Goal: Obtain resource: Obtain resource

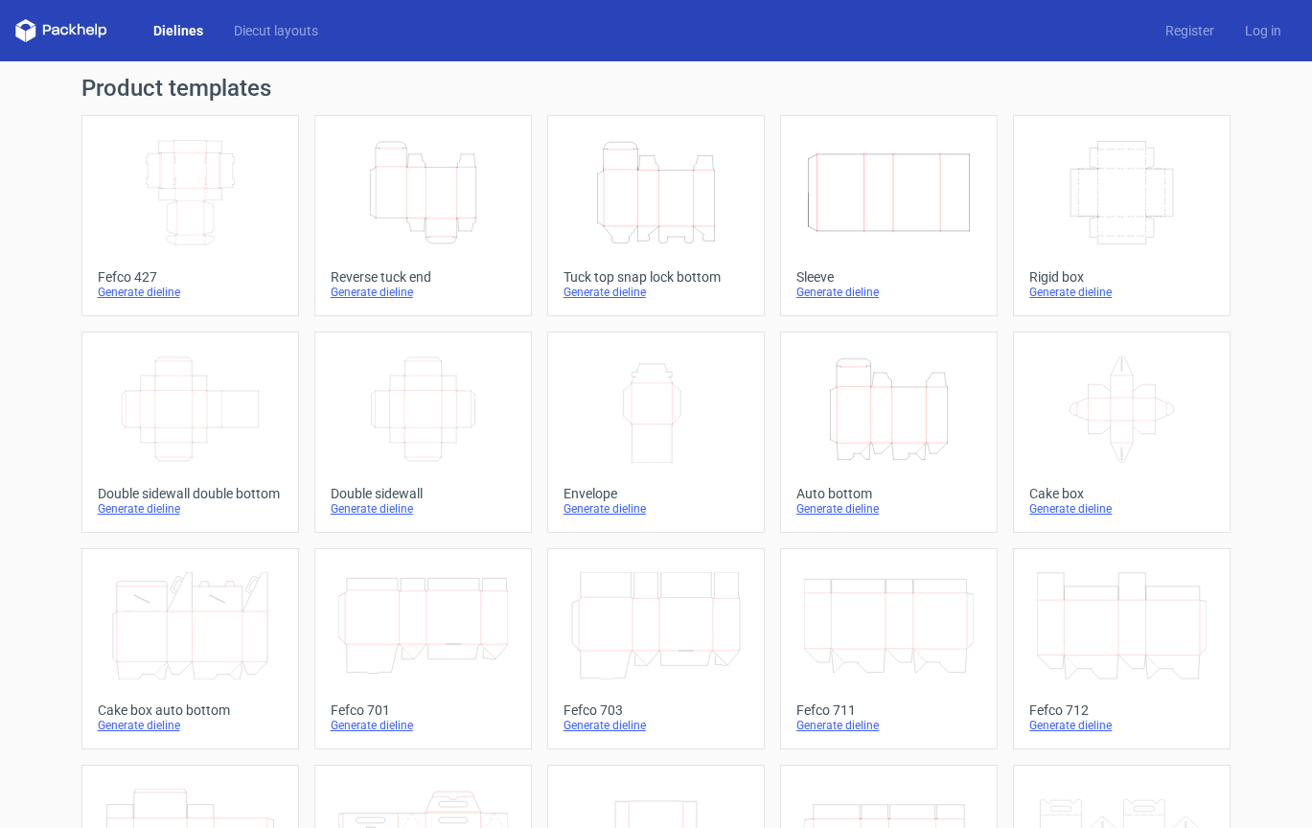
click at [447, 430] on icon "Width Depth Height" at bounding box center [423, 408] width 170 height 107
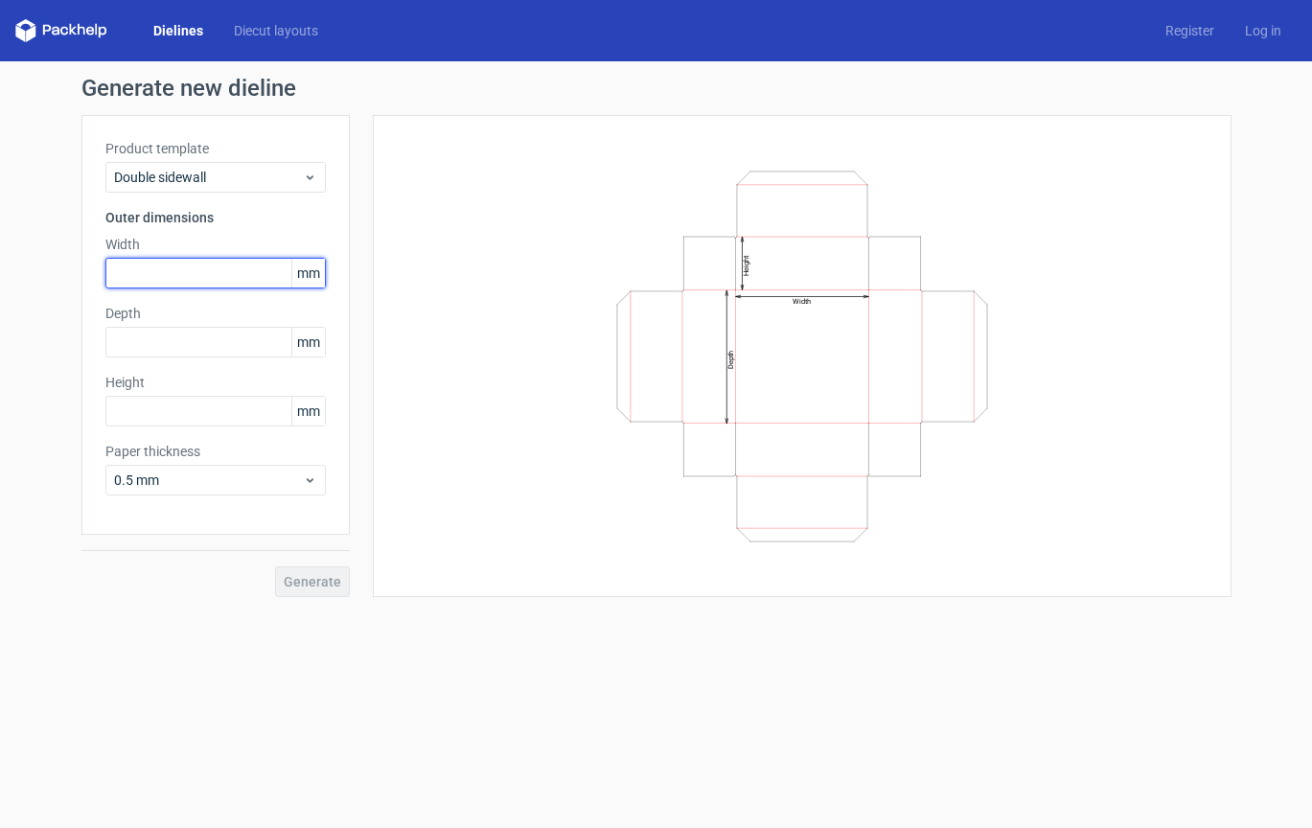
click at [205, 276] on input "text" at bounding box center [215, 273] width 220 height 31
type input "250"
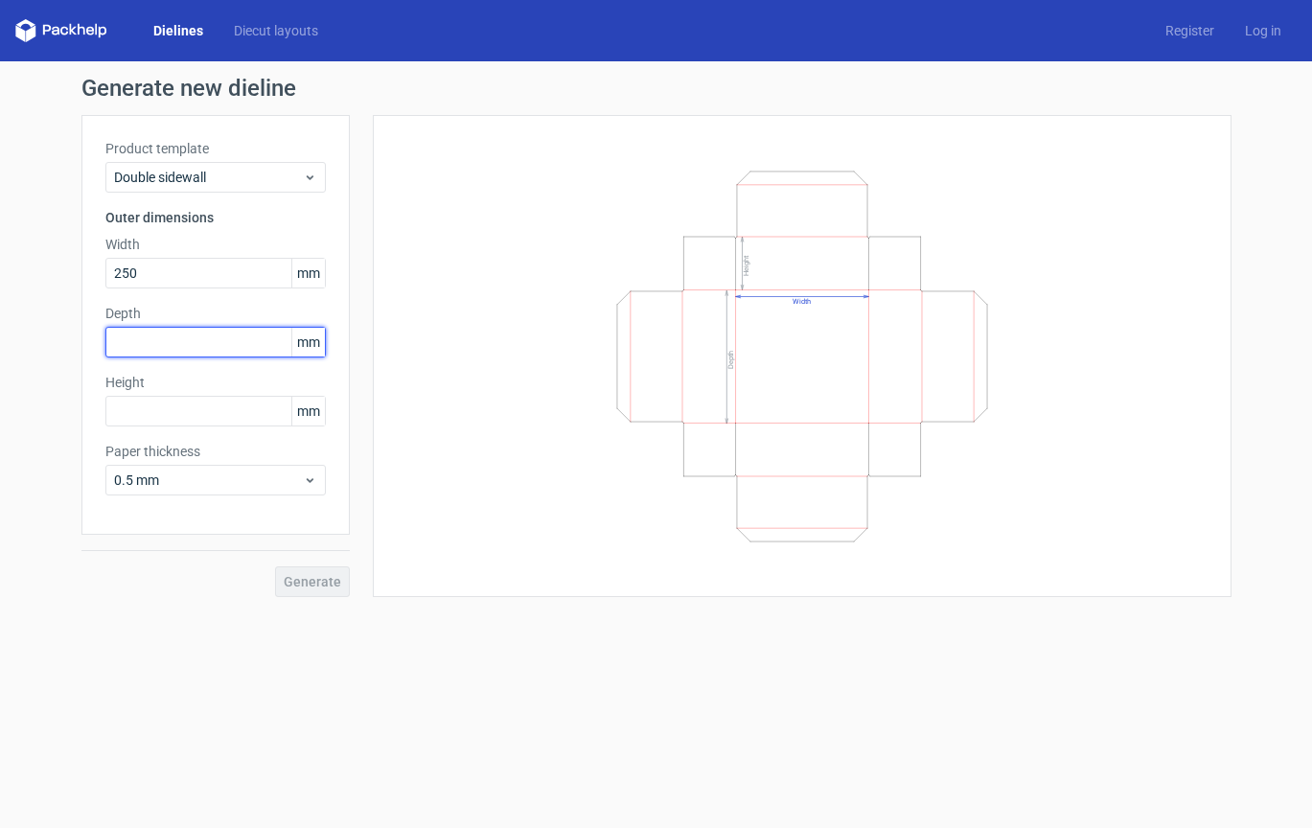
click at [151, 338] on input "text" at bounding box center [215, 342] width 220 height 31
type input "150"
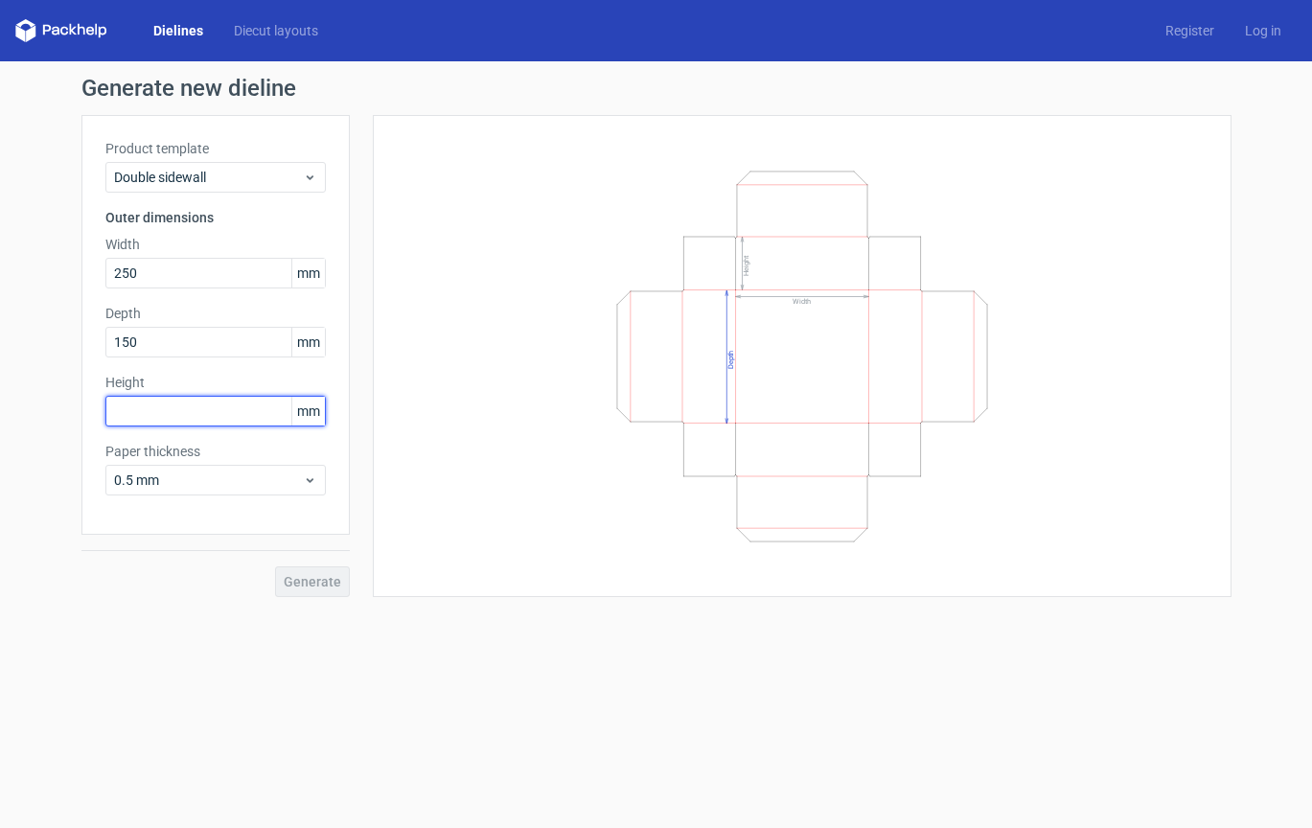
click at [144, 417] on input "text" at bounding box center [215, 411] width 220 height 31
type input "50"
click at [332, 578] on span "Generate" at bounding box center [312, 581] width 57 height 13
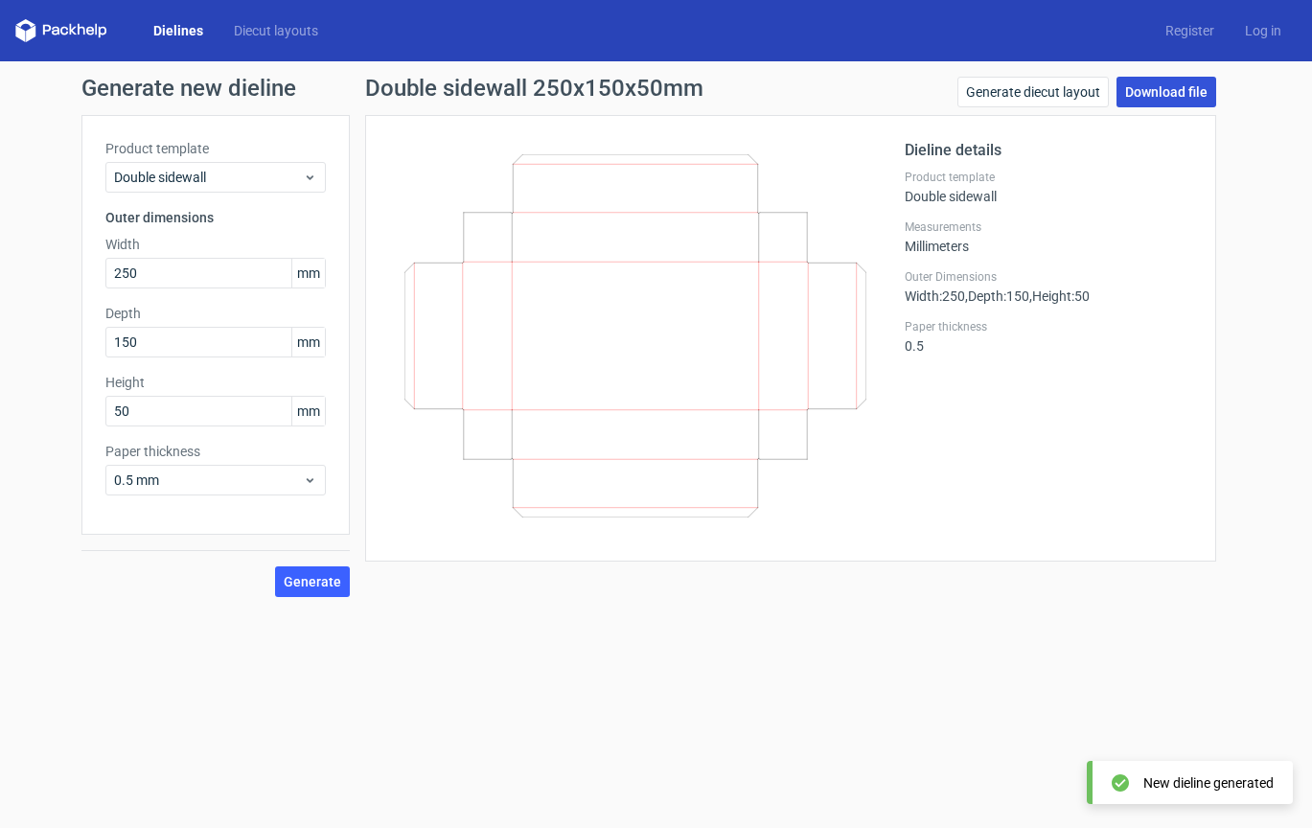
click at [1193, 80] on link "Download file" at bounding box center [1166, 92] width 100 height 31
